Goal: Task Accomplishment & Management: Manage account settings

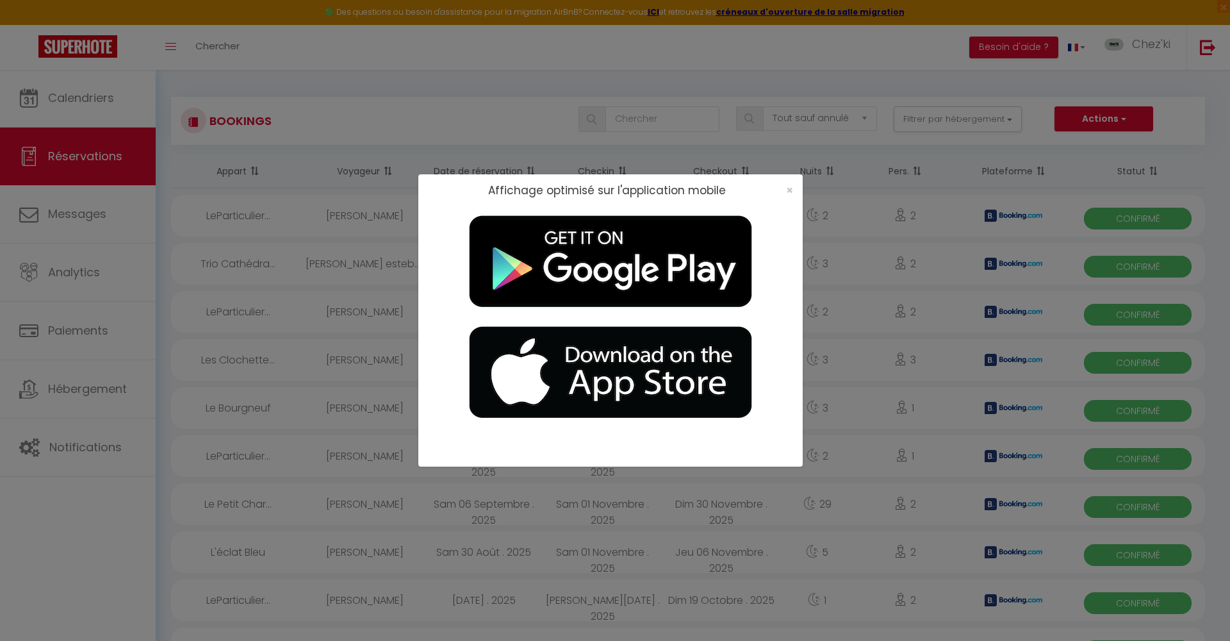
select select "not_cancelled"
click at [788, 190] on span "×" at bounding box center [789, 190] width 7 height 16
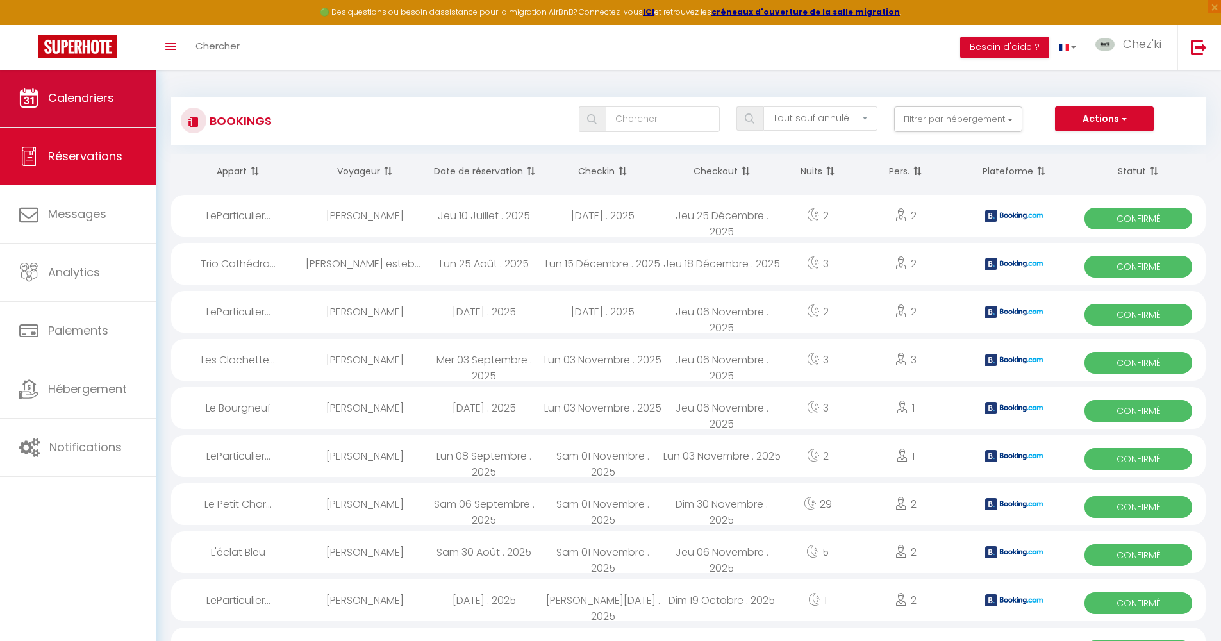
click at [124, 100] on link "Calendriers" at bounding box center [78, 98] width 156 height 58
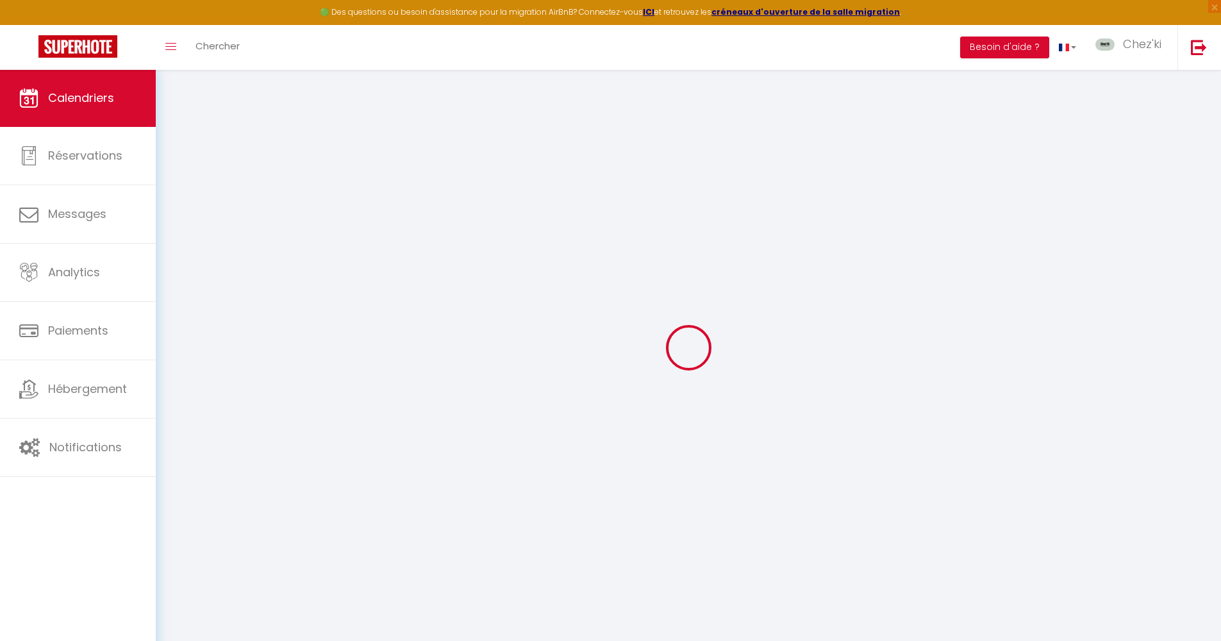
select select
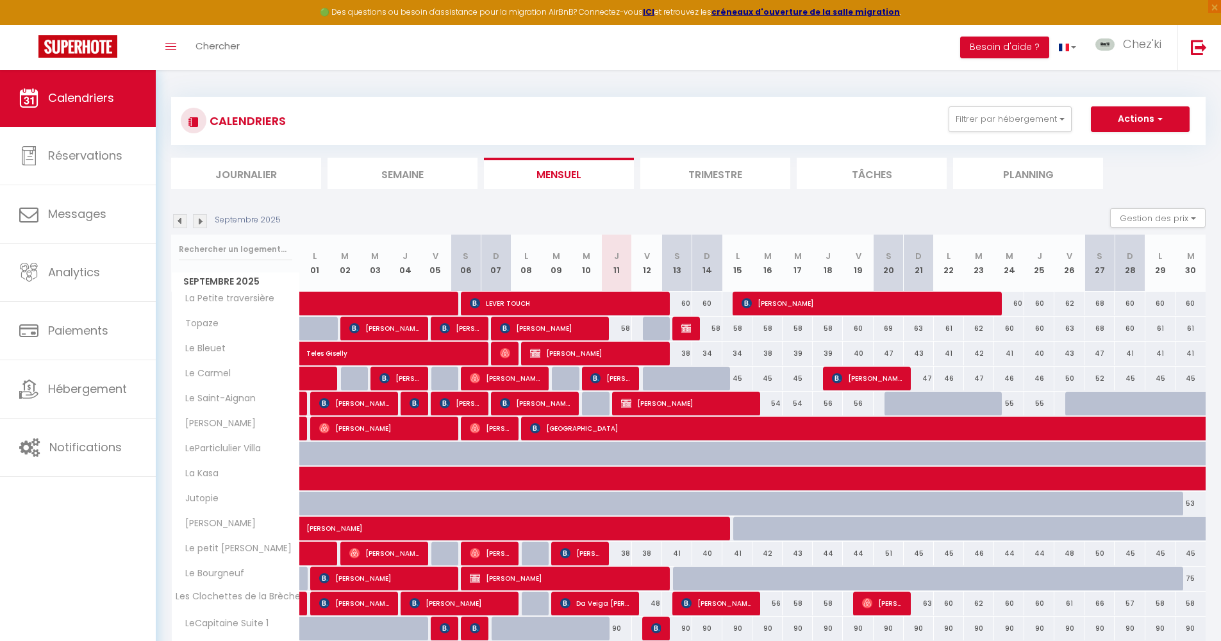
click at [554, 330] on span "[PERSON_NAME]" at bounding box center [550, 328] width 101 height 24
select select "OK"
select select "KO"
select select "1"
select select "0"
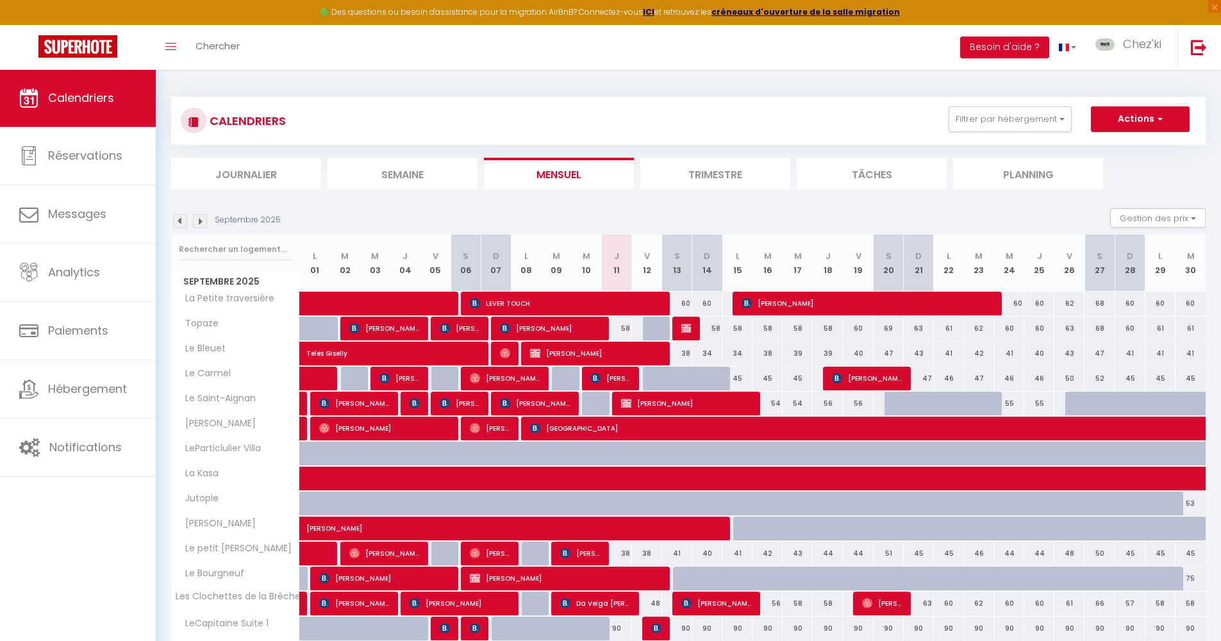
select select "1"
select select
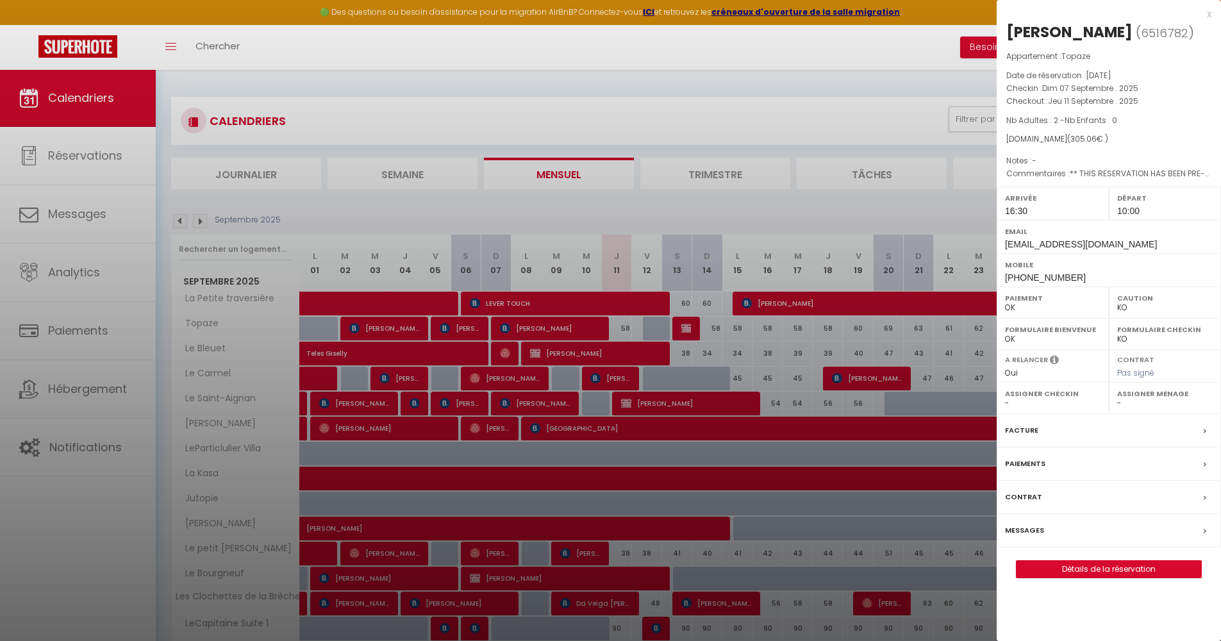
select select "22044"
click at [606, 377] on div at bounding box center [610, 320] width 1221 height 641
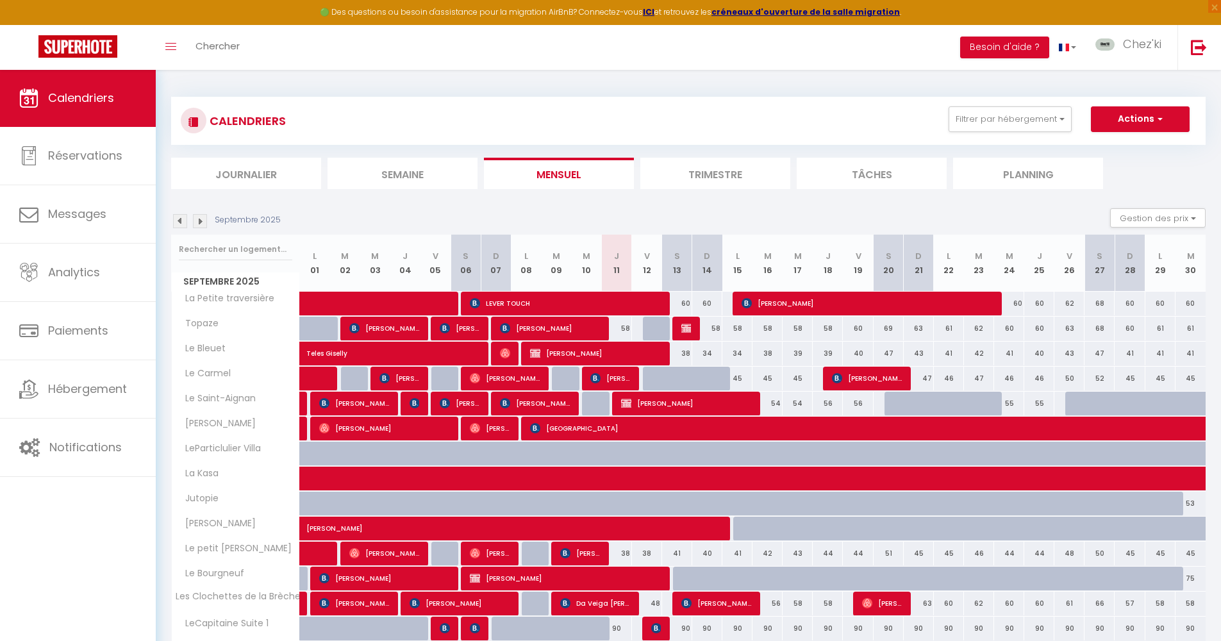
click at [604, 379] on span "[PERSON_NAME]" at bounding box center [610, 378] width 40 height 24
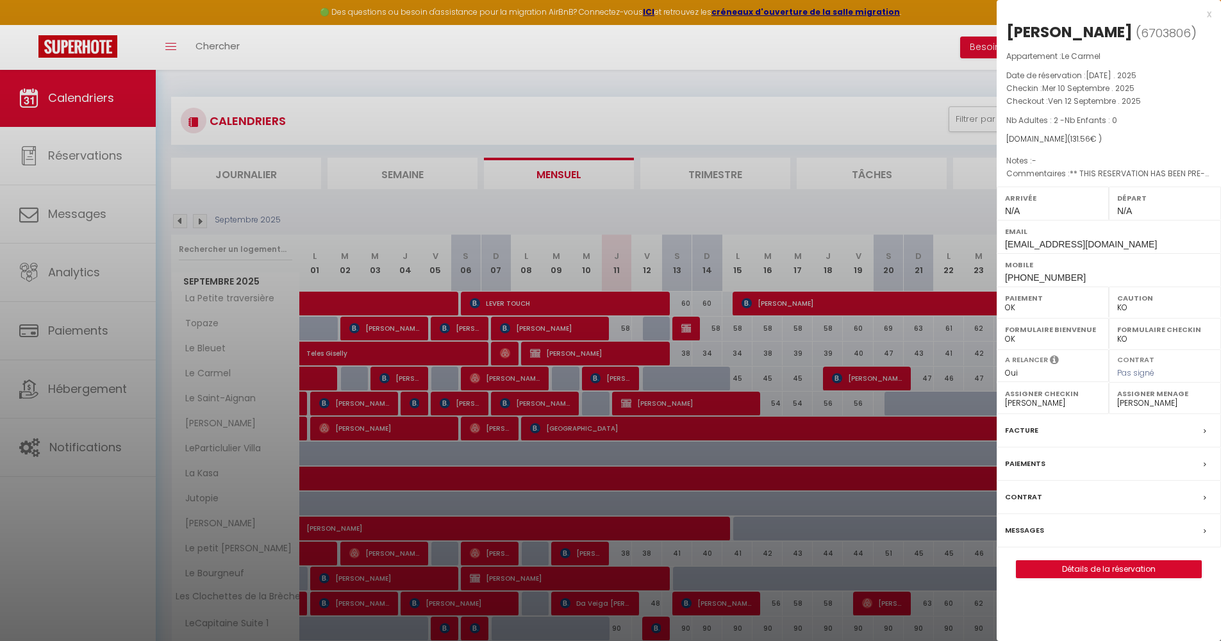
select select "22044"
click at [791, 111] on div at bounding box center [610, 320] width 1221 height 641
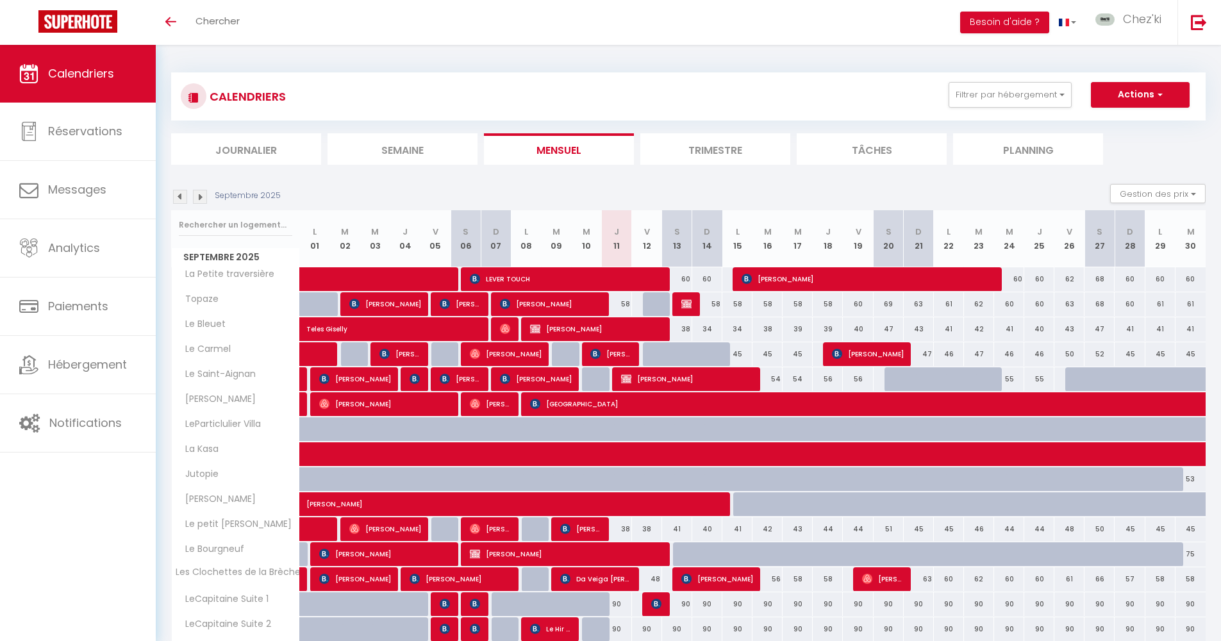
click at [651, 353] on div at bounding box center [658, 354] width 30 height 24
type input "45"
type input "Ven 12 Septembre 2025"
type input "Sam 13 Septembre 2025"
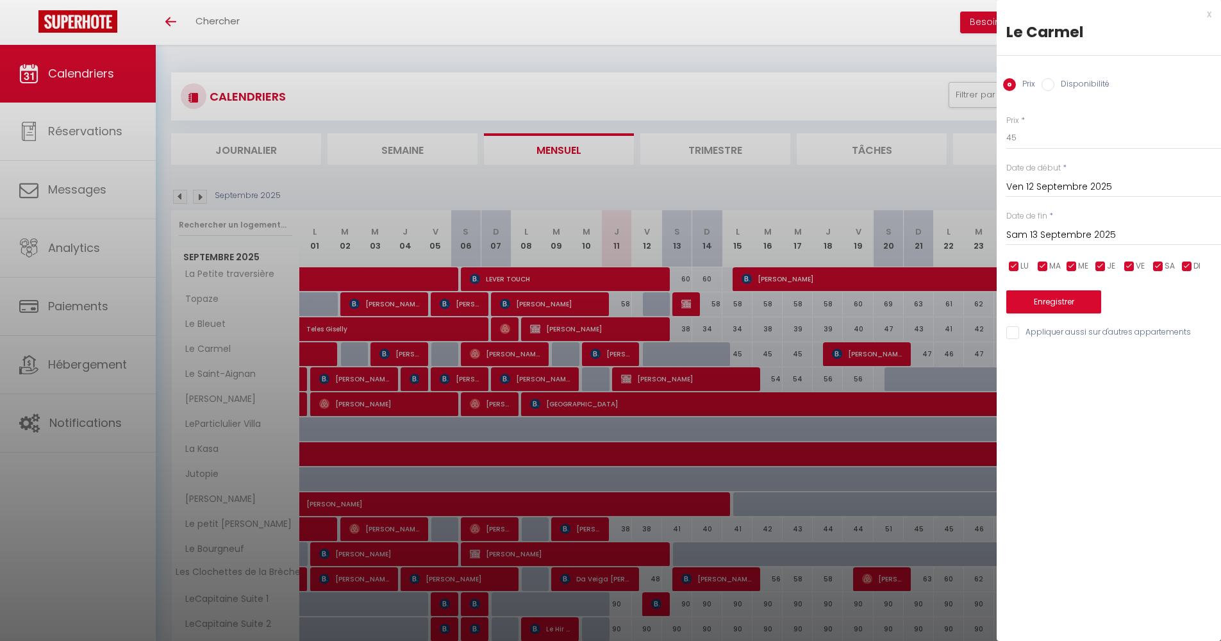
click at [1070, 87] on label "Disponibilité" at bounding box center [1081, 85] width 55 height 14
click at [1054, 87] on input "Disponibilité" at bounding box center [1047, 84] width 13 height 13
radio input "true"
radio input "false"
click at [1066, 230] on input "Sam 13 Septembre 2025" at bounding box center [1113, 236] width 215 height 17
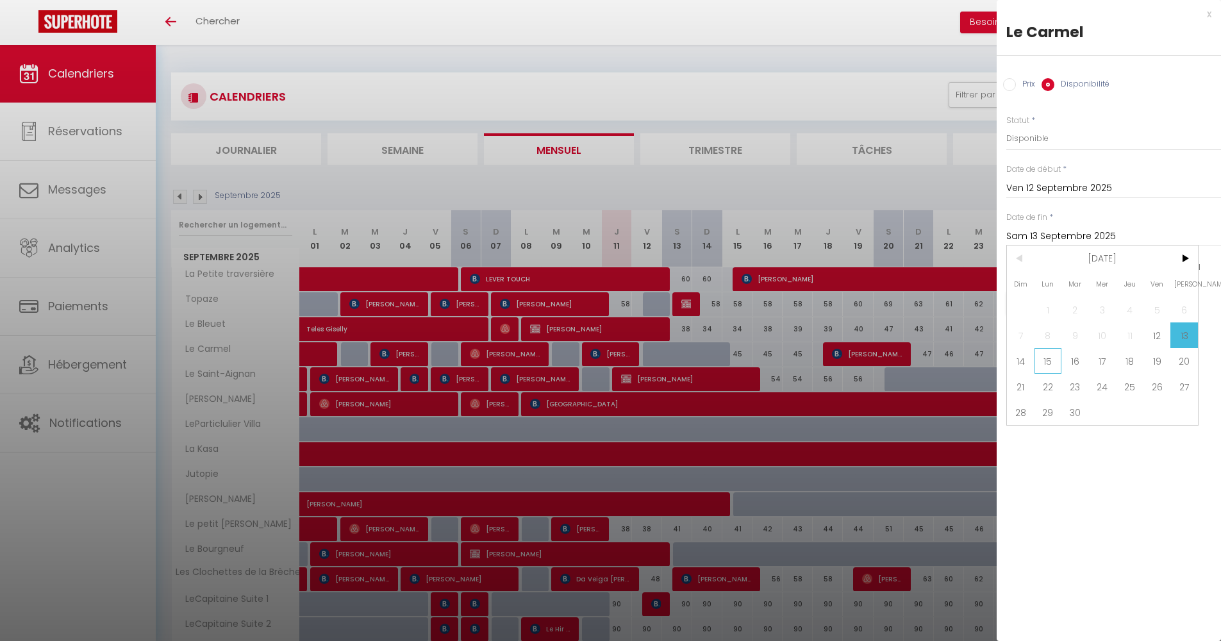
click at [1045, 365] on span "15" at bounding box center [1048, 361] width 28 height 26
type input "Lun 15 Septembre 2025"
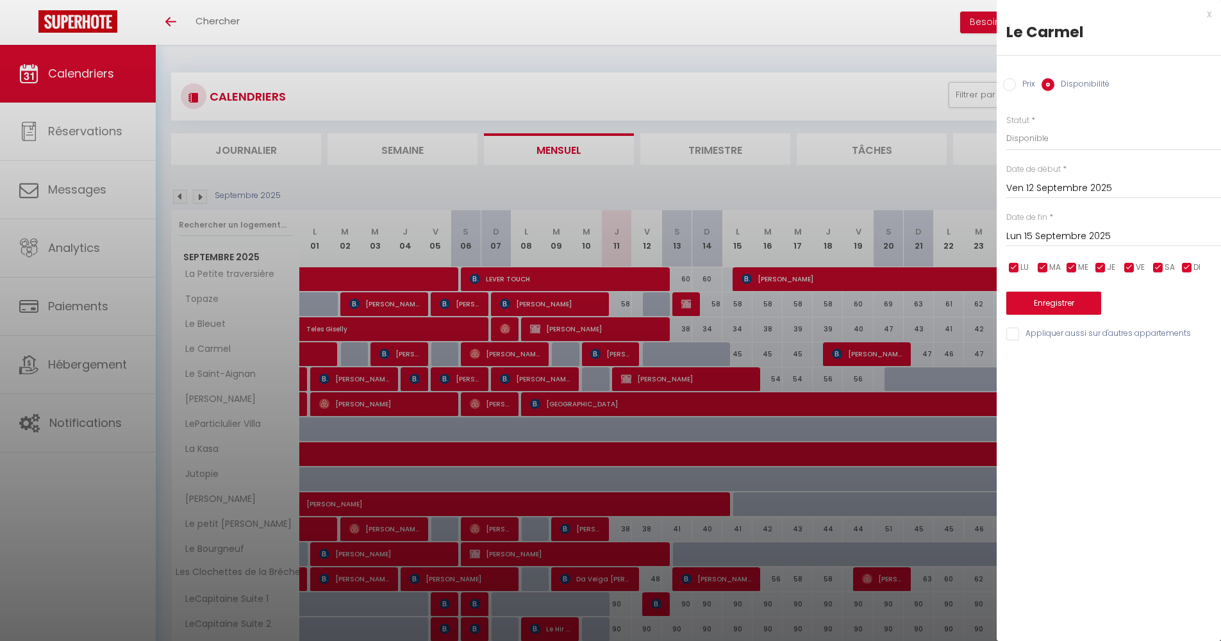
click at [1058, 304] on button "Enregistrer" at bounding box center [1053, 303] width 95 height 23
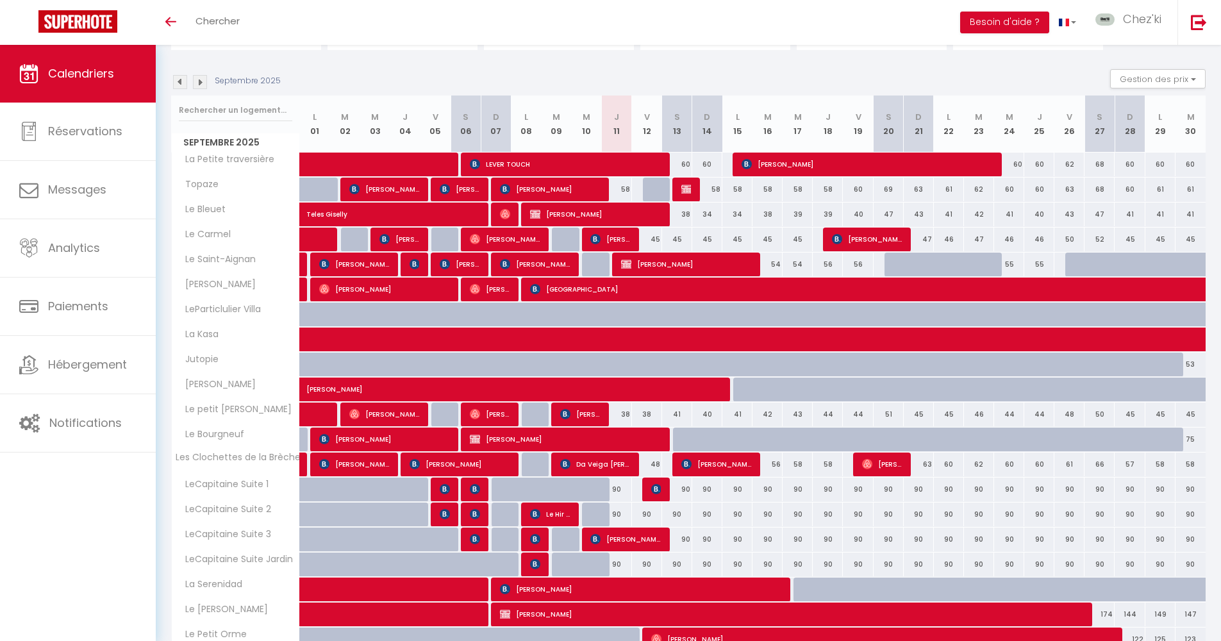
scroll to position [210, 0]
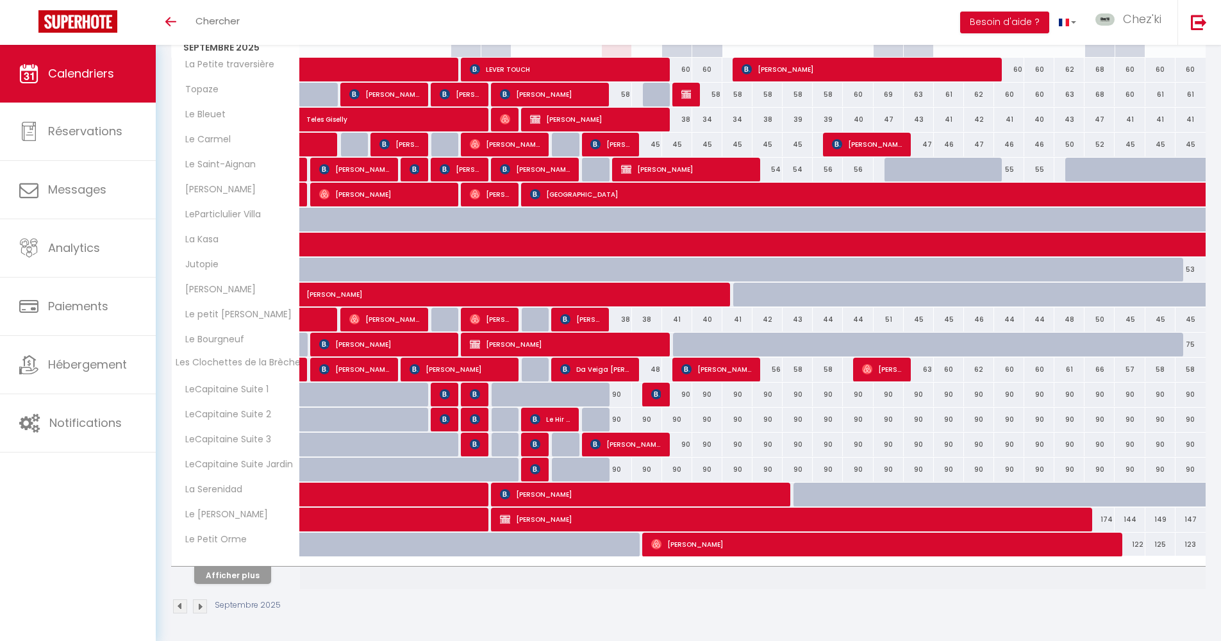
click at [236, 581] on button "Afficher plus" at bounding box center [232, 574] width 77 height 17
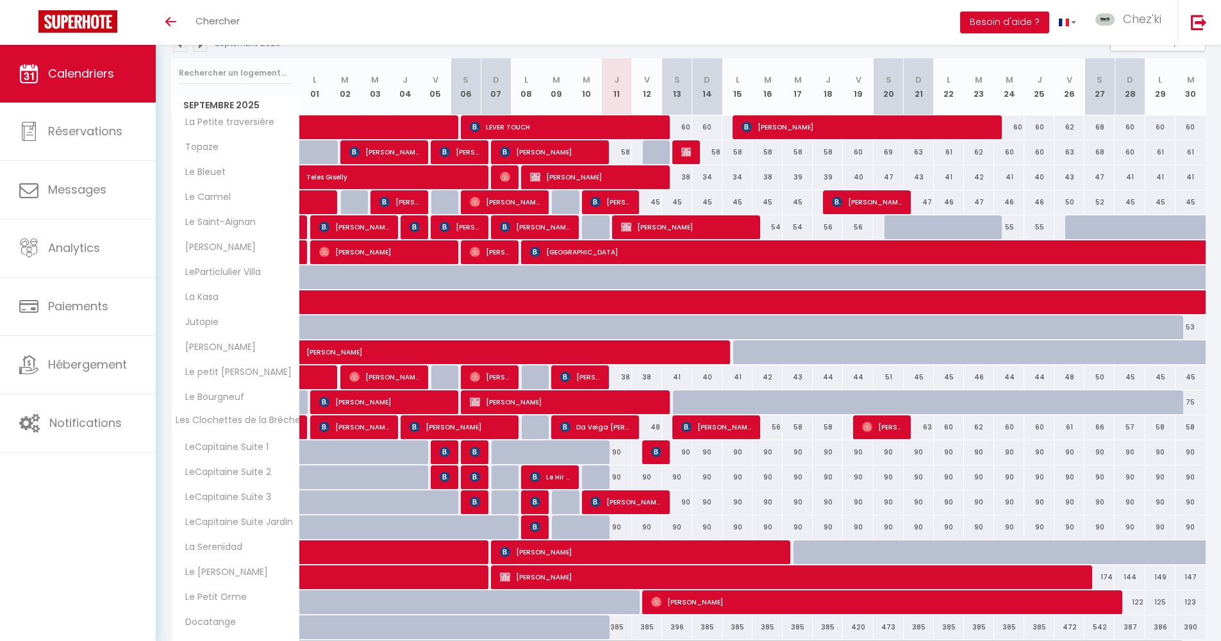
scroll to position [184, 0]
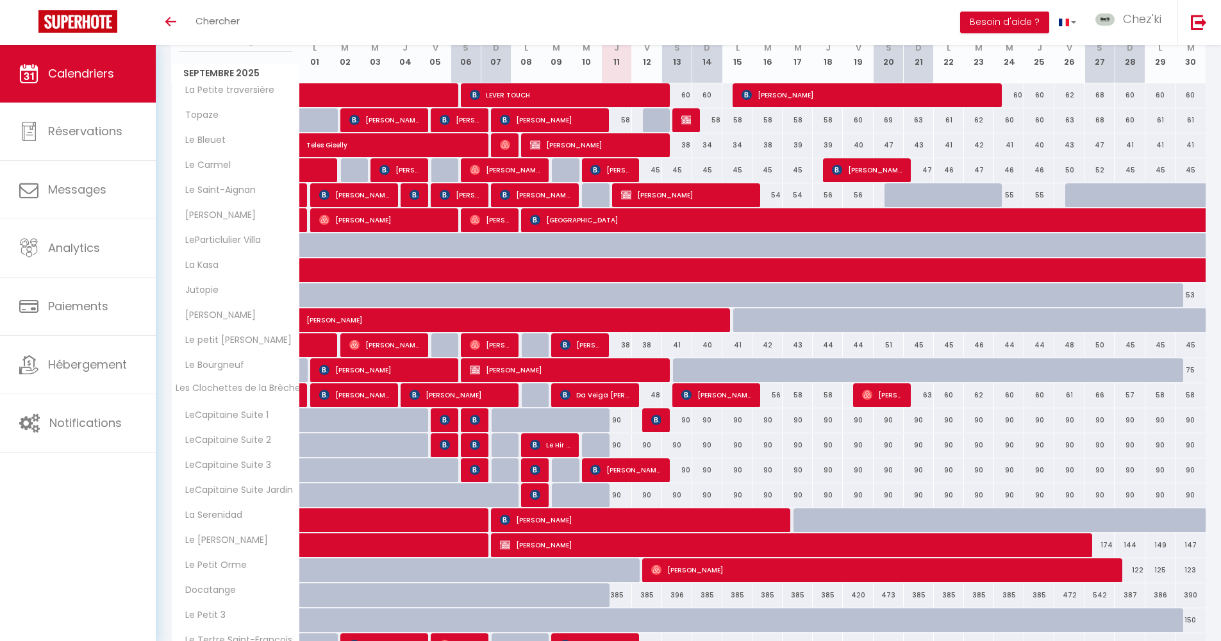
click at [723, 575] on span "[PERSON_NAME]" at bounding box center [882, 569] width 462 height 24
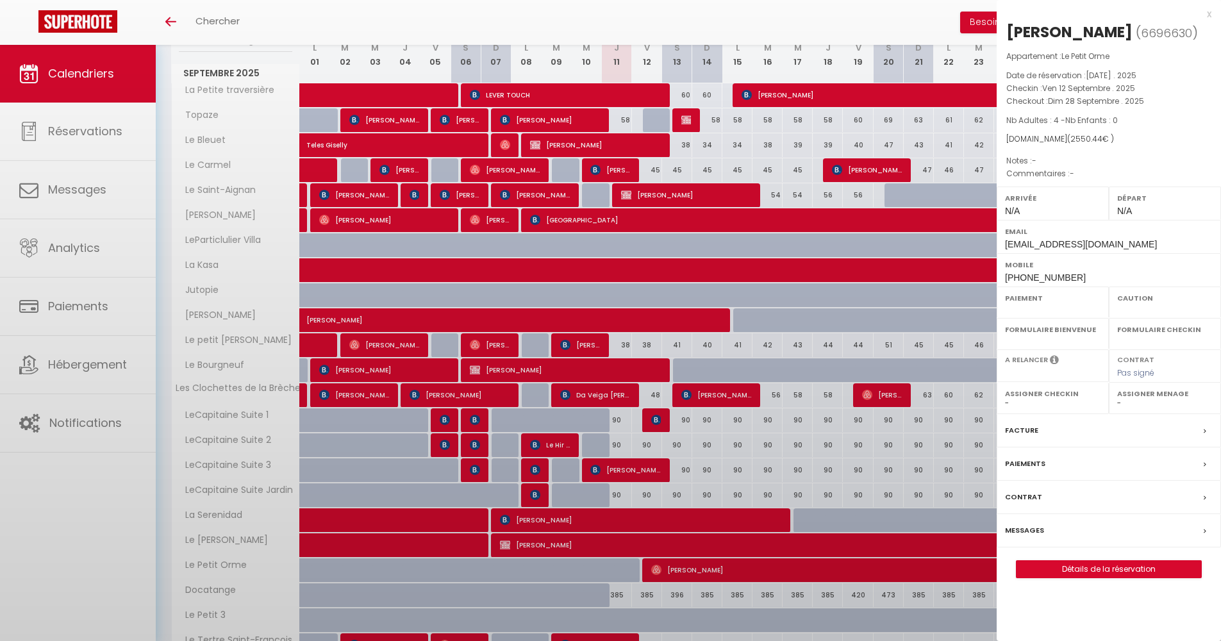
select select "OK"
select select "0"
select select "1"
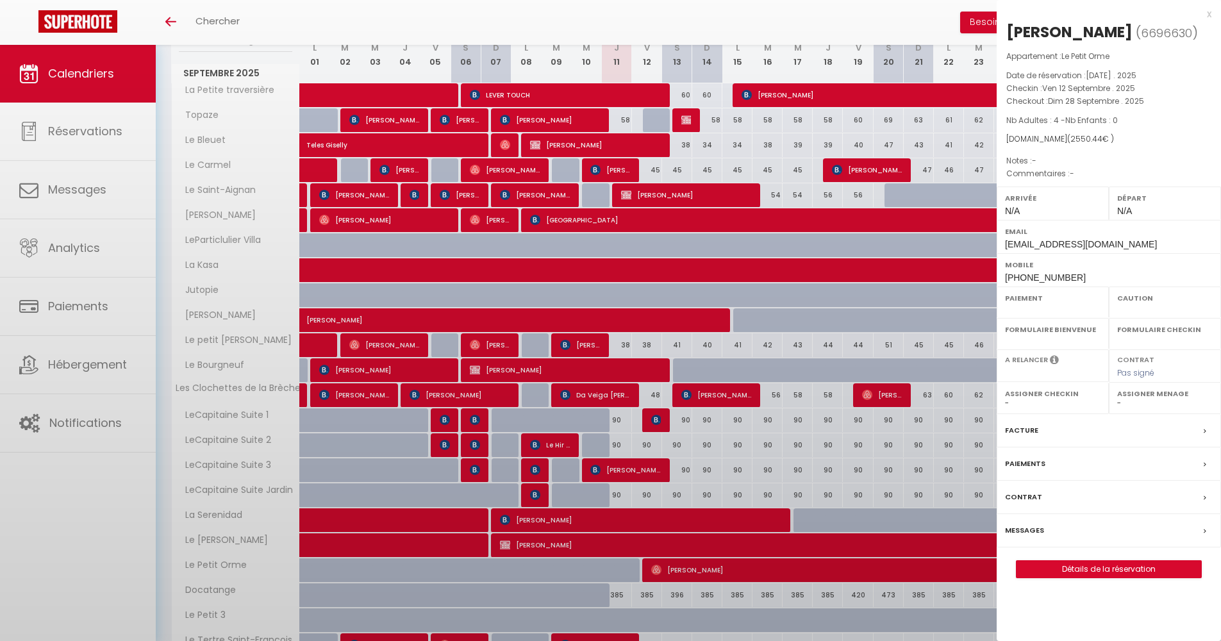
select select
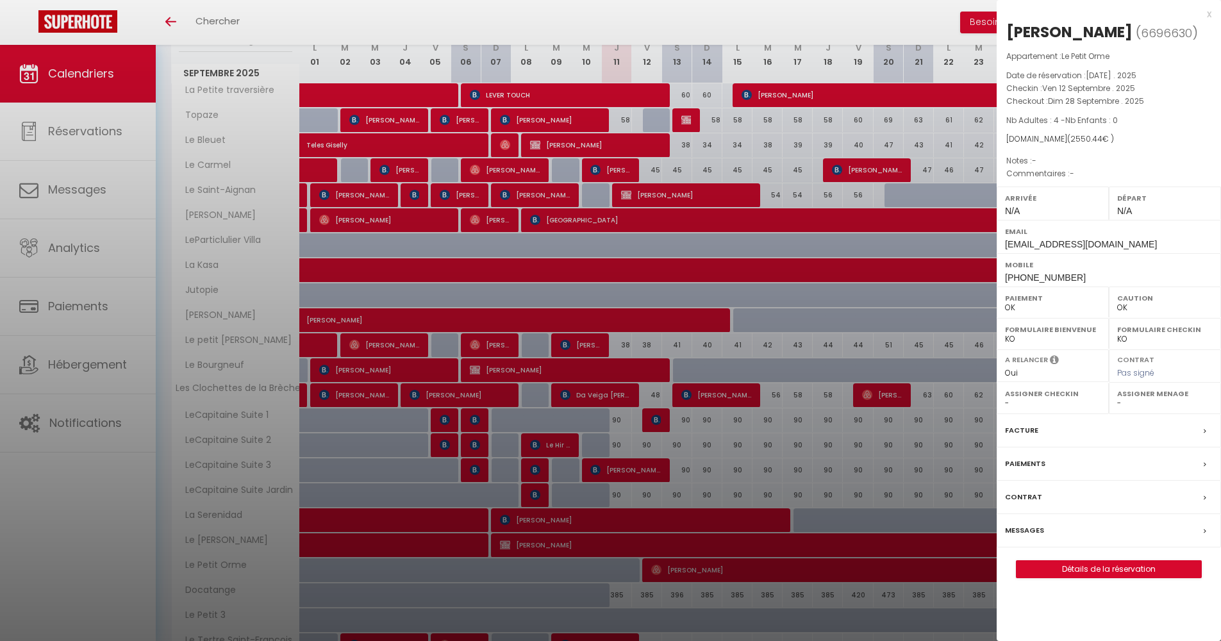
select select "22044"
select select "40773"
click at [659, 459] on div at bounding box center [610, 320] width 1221 height 641
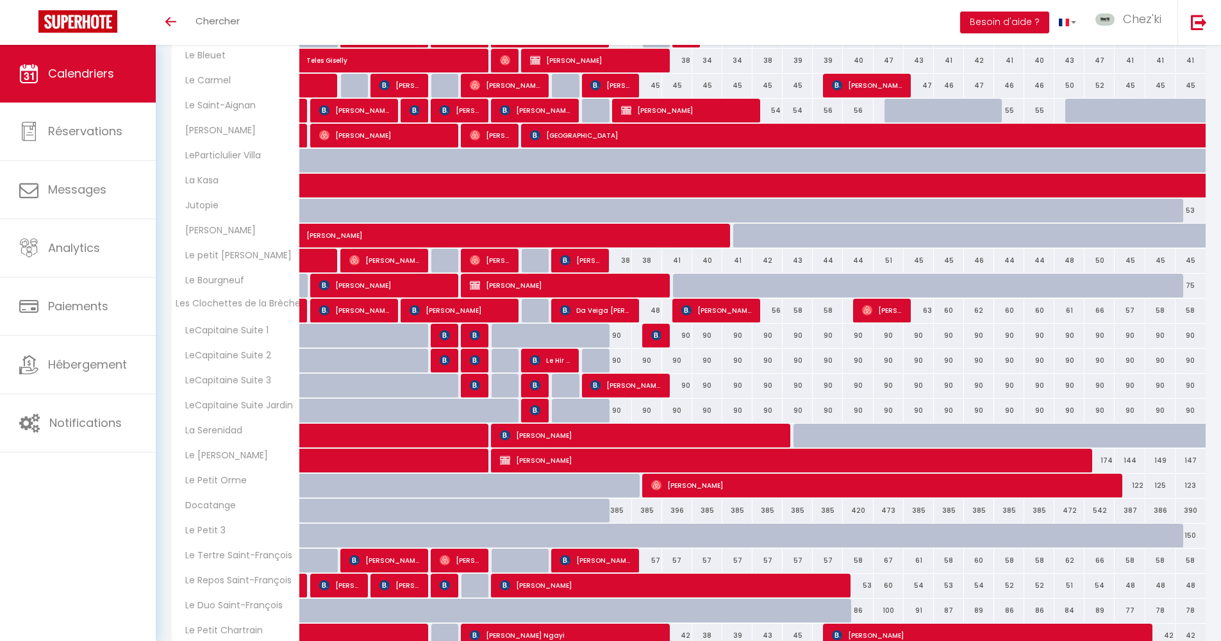
scroll to position [266, 0]
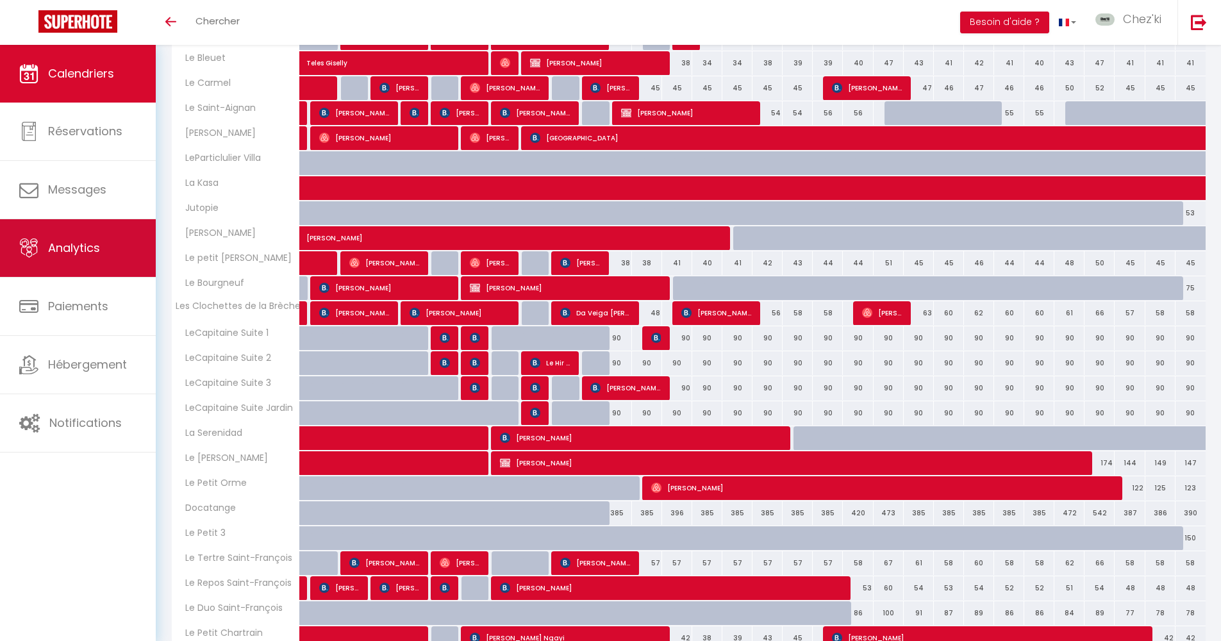
click at [100, 269] on link "Analytics" at bounding box center [78, 248] width 156 height 58
select select "2025"
select select "9"
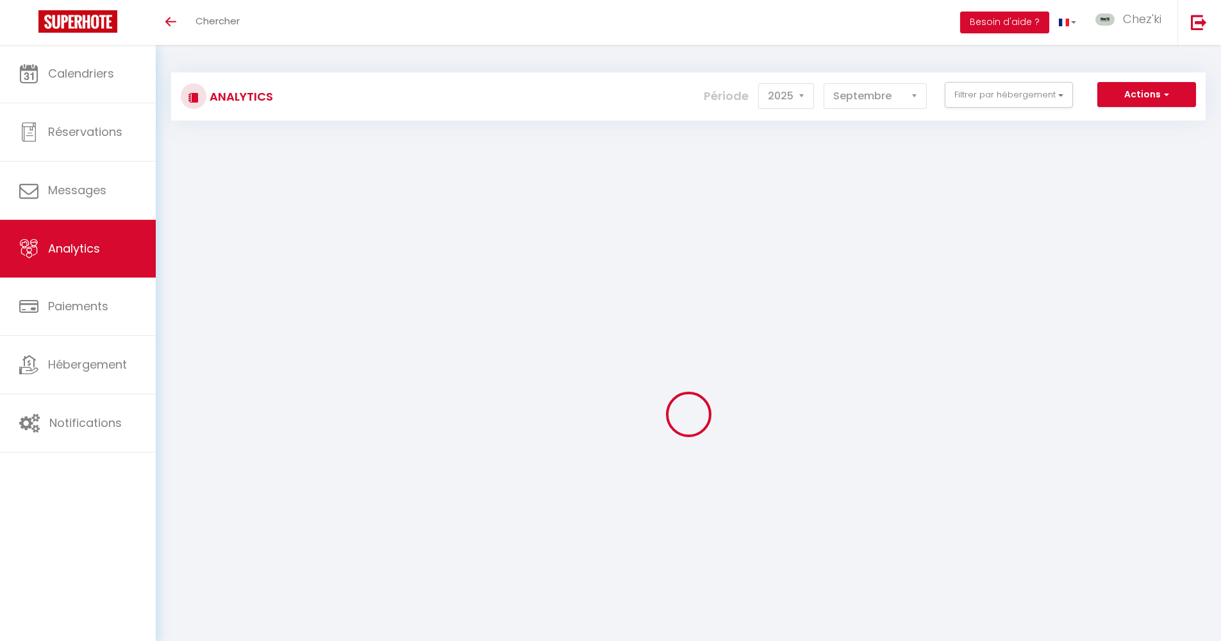
select select "2025"
select select "9"
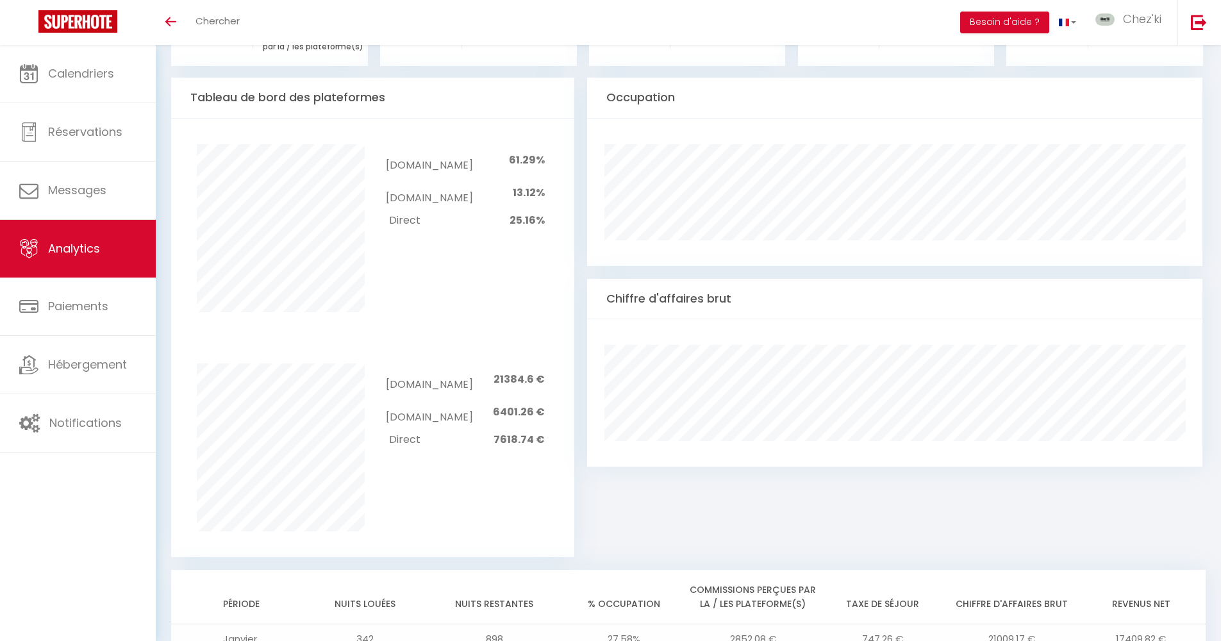
scroll to position [644, 0]
